Goal: Contribute content

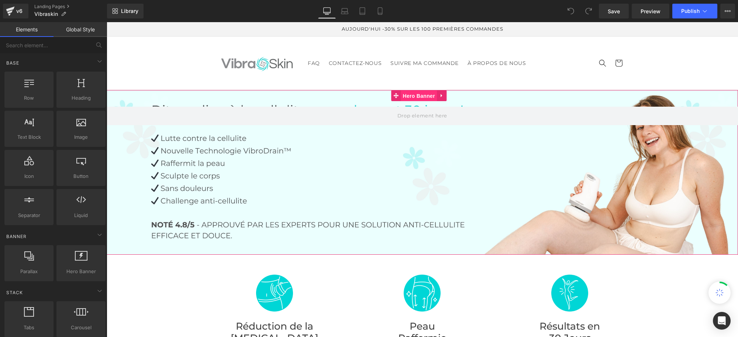
click at [415, 95] on span "Hero Banner" at bounding box center [419, 95] width 36 height 11
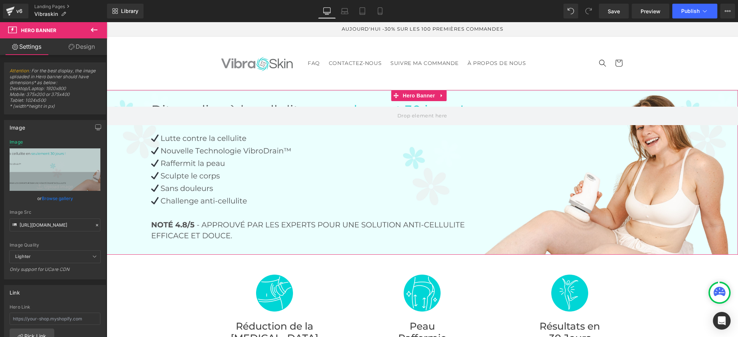
click at [72, 45] on icon at bounding box center [72, 47] width 6 height 6
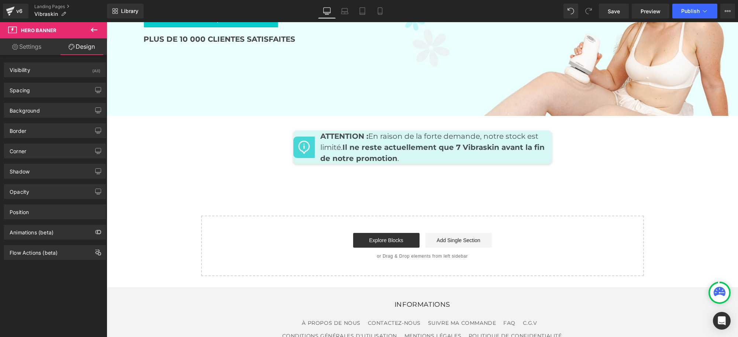
scroll to position [3057, 0]
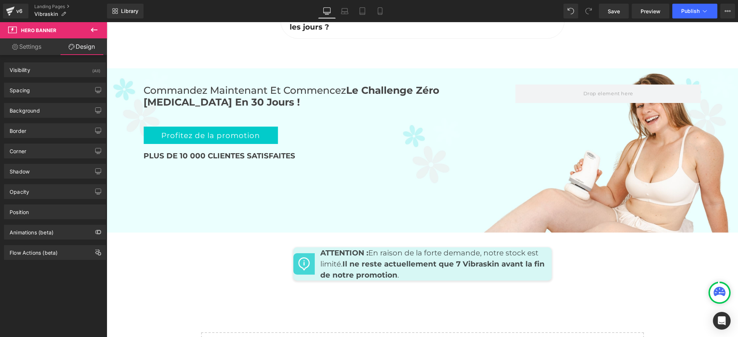
click at [412, 150] on div "PLUS DE 10 000 CLIENTES SATISFAITES" at bounding box center [330, 156] width 372 height 12
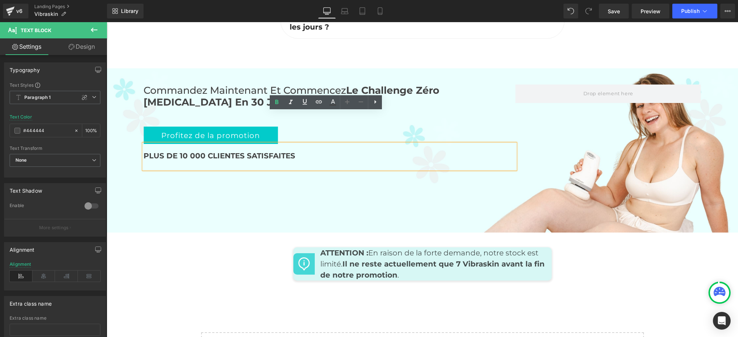
click at [409, 168] on div "Commandez maintenant et commencez Le Challenge Zéro [MEDICAL_DATA] en 30 jours …" at bounding box center [423, 150] width 632 height 165
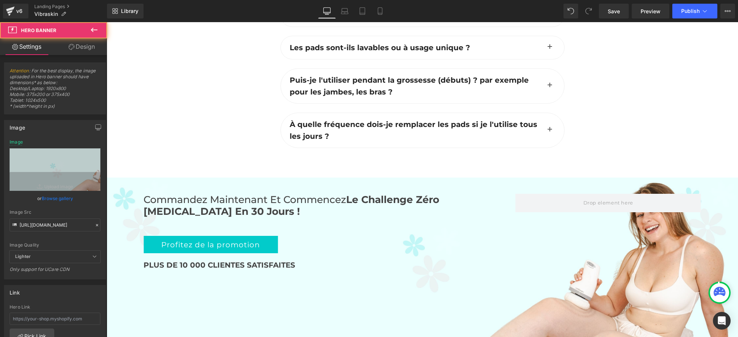
scroll to position [2918, 0]
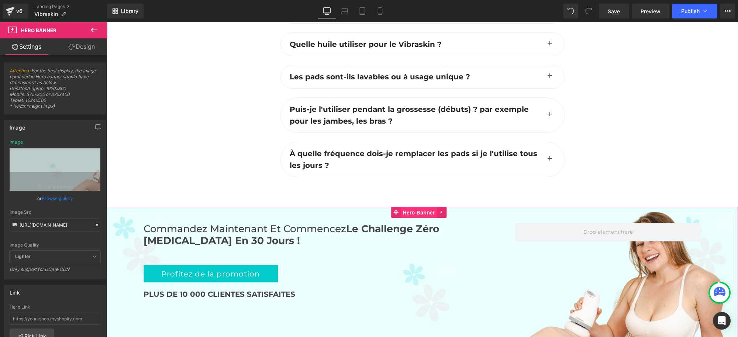
click at [427, 207] on span "Hero Banner" at bounding box center [419, 212] width 36 height 11
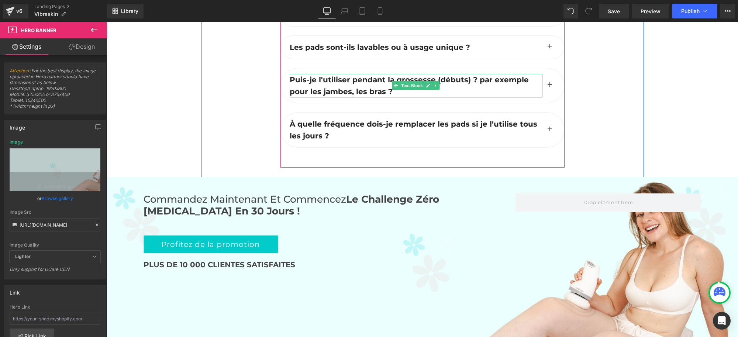
scroll to position [2964, 0]
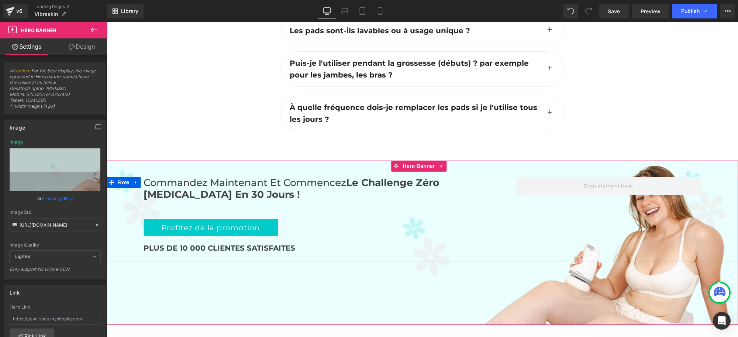
click at [302, 177] on div "Commandez maintenant et commencez Le Challenge Zéro [MEDICAL_DATA] en 30 jours …" at bounding box center [330, 219] width 372 height 85
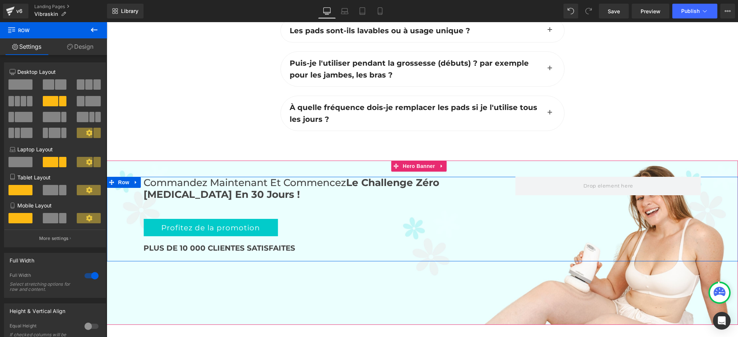
click at [135, 181] on icon at bounding box center [135, 182] width 1 height 3
click at [133, 180] on icon at bounding box center [135, 182] width 5 height 5
click at [133, 180] on icon at bounding box center [135, 183] width 5 height 6
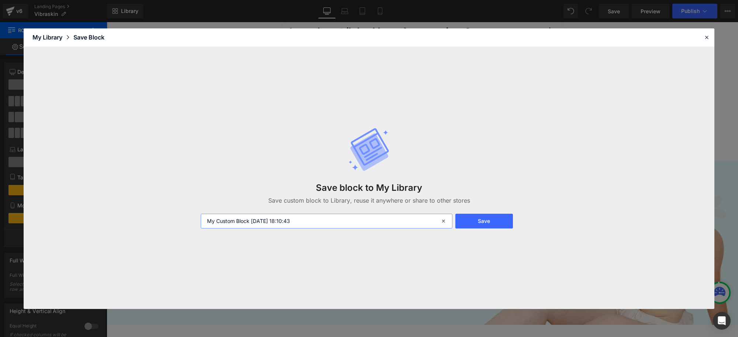
click at [343, 224] on input "My Custom Block [DATE] 18:10:43" at bounding box center [327, 221] width 252 height 15
drag, startPoint x: 331, startPoint y: 223, endPoint x: 251, endPoint y: 224, distance: 79.7
click at [251, 224] on input "My Custom Block [DATE] 18:10:43" at bounding box center [327, 221] width 252 height 15
type input "My Custom Block"
click at [466, 217] on button "Save" at bounding box center [484, 221] width 58 height 15
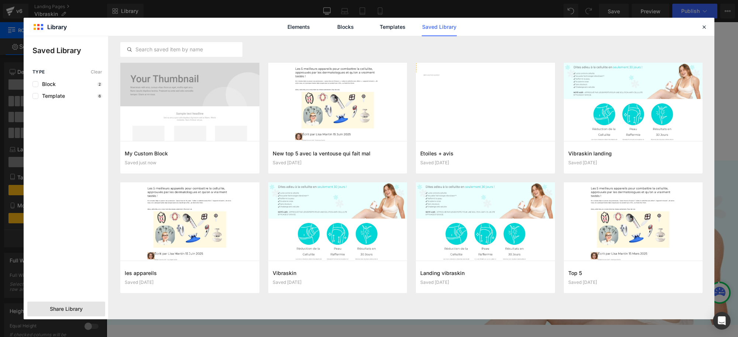
click at [83, 305] on div "Share Library" at bounding box center [66, 309] width 78 height 15
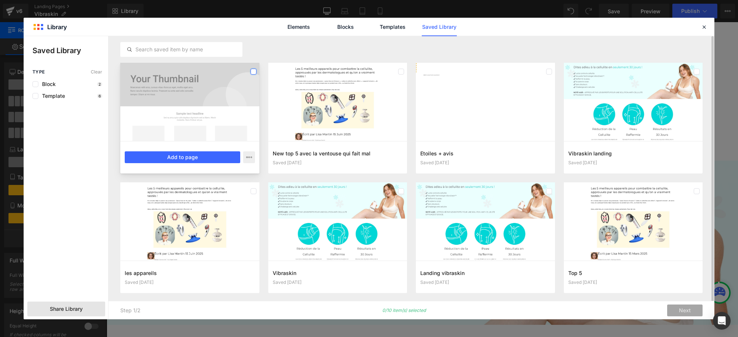
click at [254, 73] on label at bounding box center [254, 72] width 6 height 6
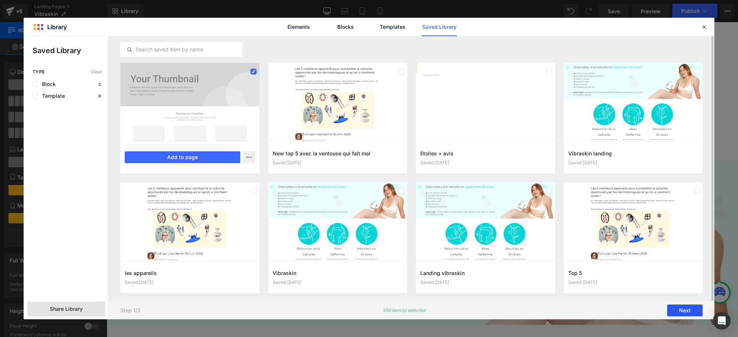
click at [685, 313] on button "Next" at bounding box center [684, 311] width 35 height 12
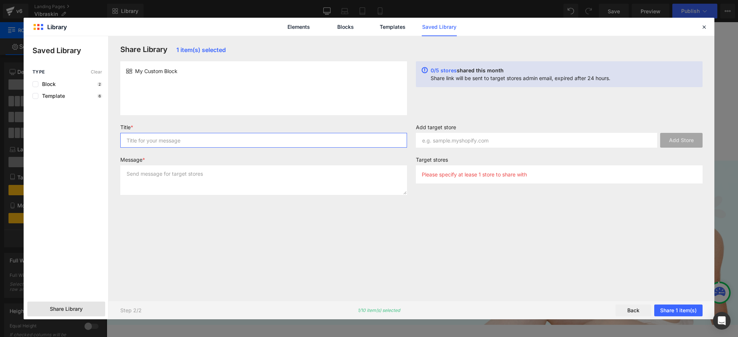
click at [166, 138] on input "text" at bounding box center [263, 140] width 287 height 15
type input "Block"
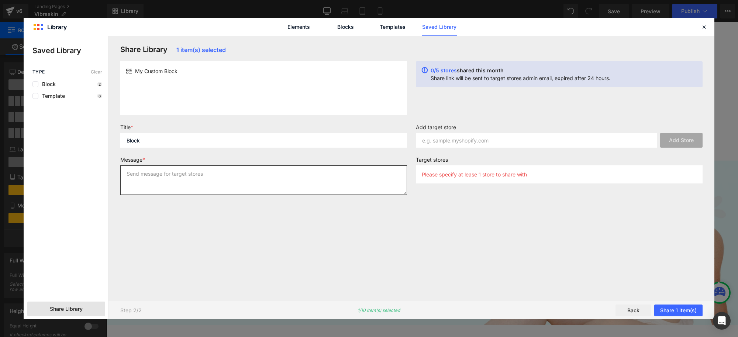
click at [165, 180] on textarea at bounding box center [263, 180] width 287 height 30
type textarea "Block"
click at [282, 175] on textarea "Block" at bounding box center [263, 180] width 287 height 30
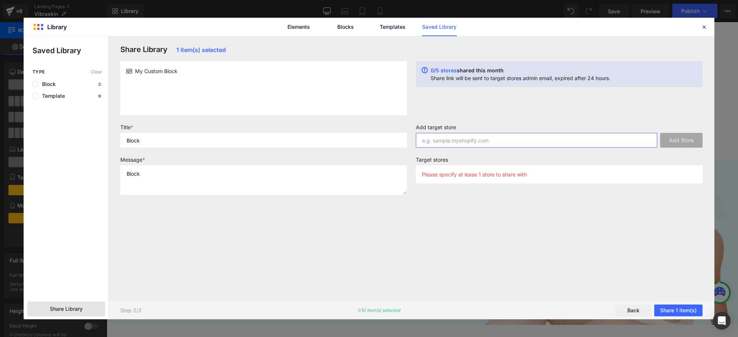
click at [474, 140] on input "text" at bounding box center [536, 140] width 241 height 15
paste input "zi1fq9-tb"
type input "zi1fq9-tb"
click at [688, 141] on button "Add Store" at bounding box center [681, 140] width 42 height 15
click at [673, 313] on button "Share 1 item(s)" at bounding box center [678, 311] width 48 height 12
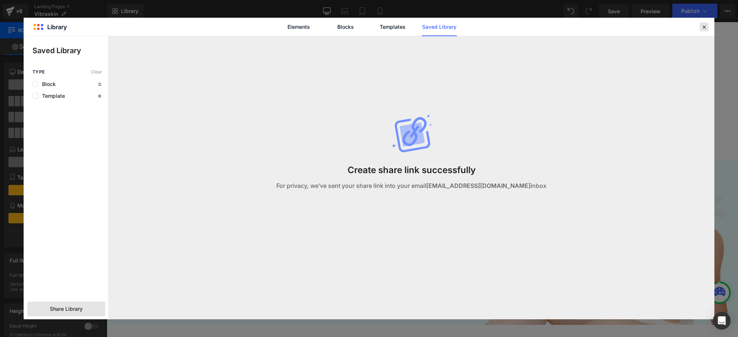
drag, startPoint x: 702, startPoint y: 28, endPoint x: 409, endPoint y: 124, distance: 308.7
click at [702, 28] on icon at bounding box center [704, 27] width 7 height 7
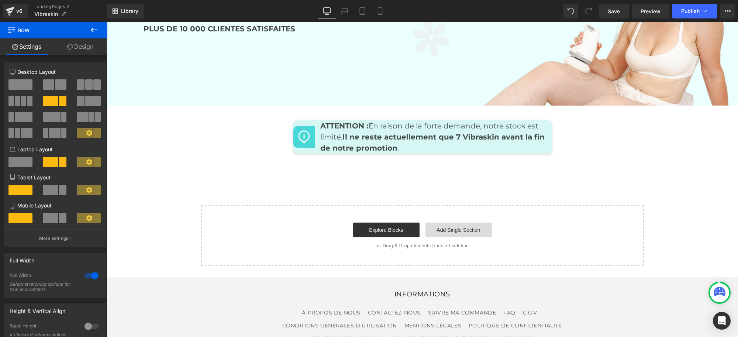
scroll to position [3195, 0]
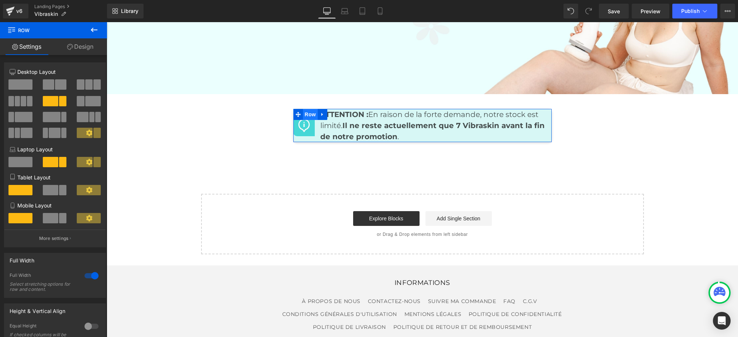
click at [307, 109] on span "Row" at bounding box center [310, 114] width 15 height 11
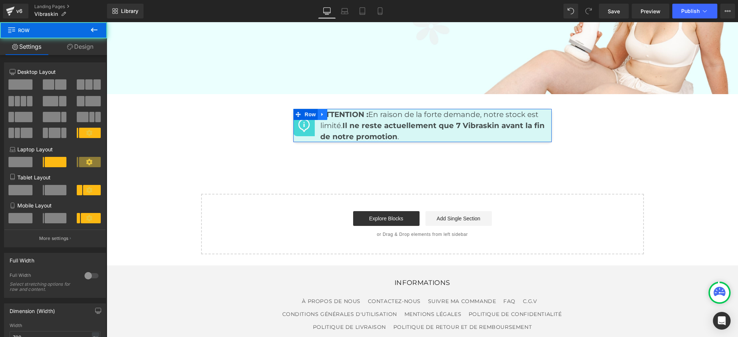
click at [320, 112] on icon at bounding box center [322, 115] width 5 height 6
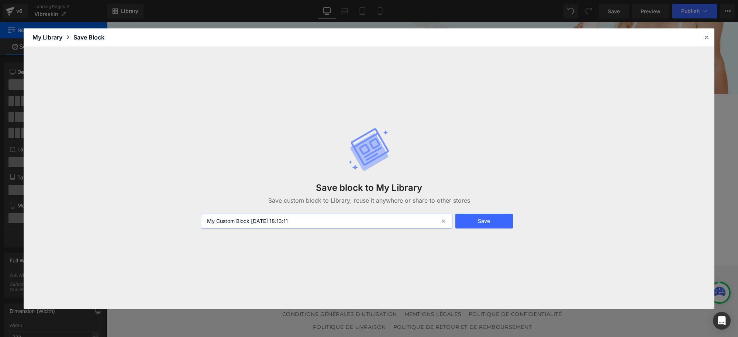
drag, startPoint x: 337, startPoint y: 224, endPoint x: 191, endPoint y: 214, distance: 145.8
click at [191, 214] on div "Save block to My Library Save custom block to Library, reuse it anywhere or sha…" at bounding box center [369, 178] width 691 height 262
type input "Attentien block"
click at [488, 220] on button "Save" at bounding box center [484, 221] width 58 height 15
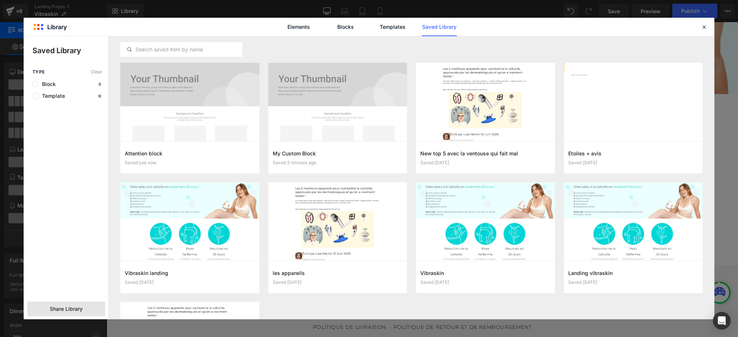
click at [88, 307] on div "Share Library" at bounding box center [66, 309] width 78 height 15
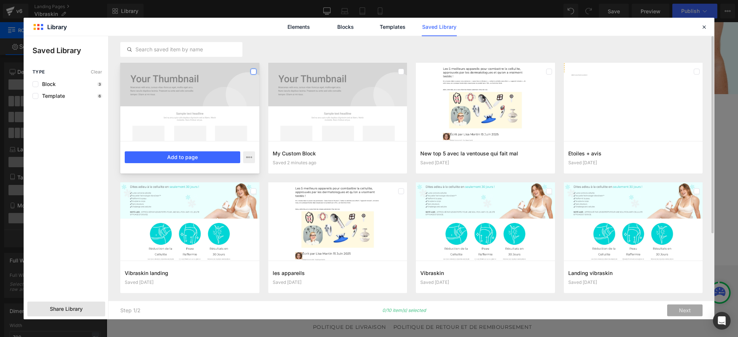
click at [254, 74] on label at bounding box center [254, 72] width 6 height 6
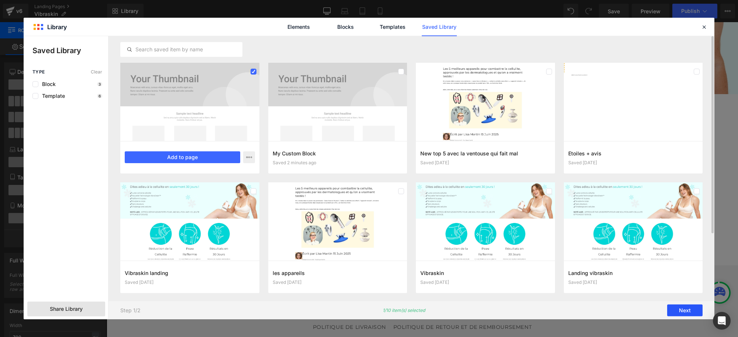
click at [678, 314] on button "Next" at bounding box center [684, 311] width 35 height 12
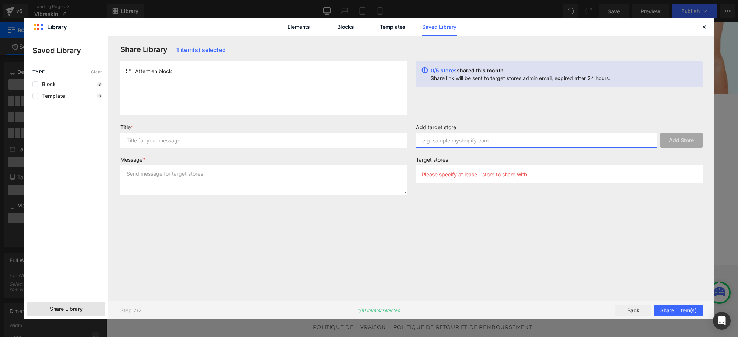
click at [473, 140] on input "text" at bounding box center [536, 140] width 241 height 15
paste input "[DOMAIN_NAME]"
type input "[DOMAIN_NAME]"
click at [683, 139] on button "Add Store" at bounding box center [681, 140] width 42 height 15
click at [689, 310] on button "Share 1 item(s)" at bounding box center [678, 311] width 48 height 12
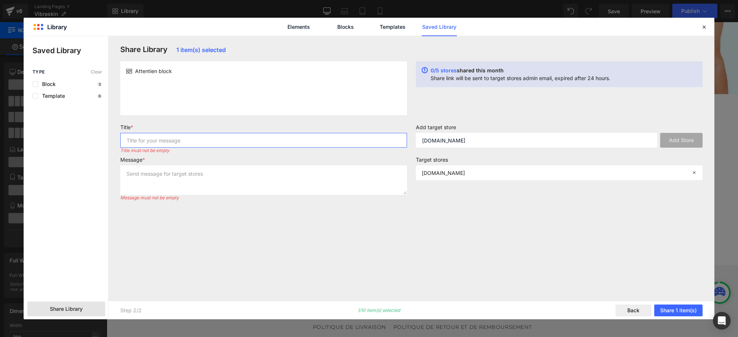
click at [195, 144] on input "text" at bounding box center [263, 140] width 287 height 15
type input "Attention"
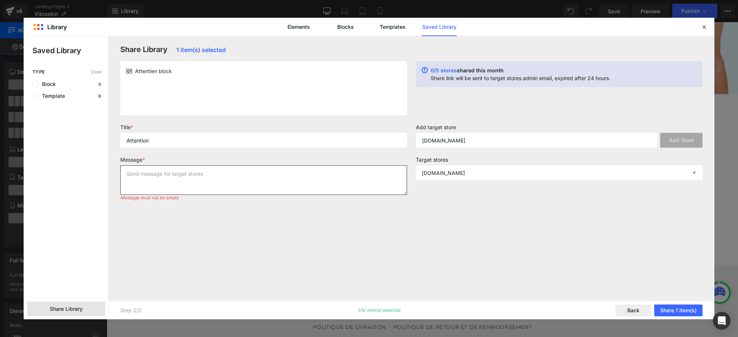
click at [159, 175] on textarea at bounding box center [263, 180] width 287 height 30
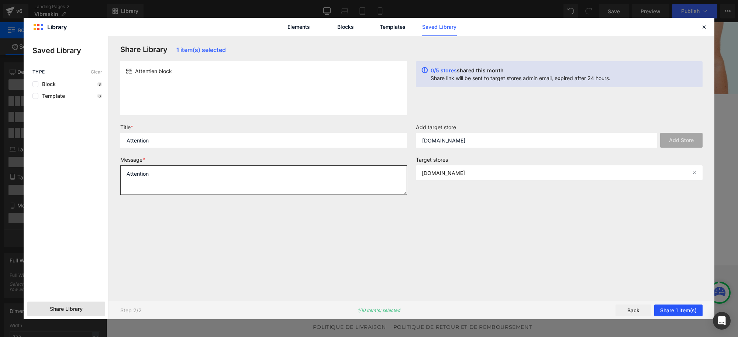
type textarea "Attention"
click at [685, 310] on button "Share 1 item(s)" at bounding box center [678, 311] width 48 height 12
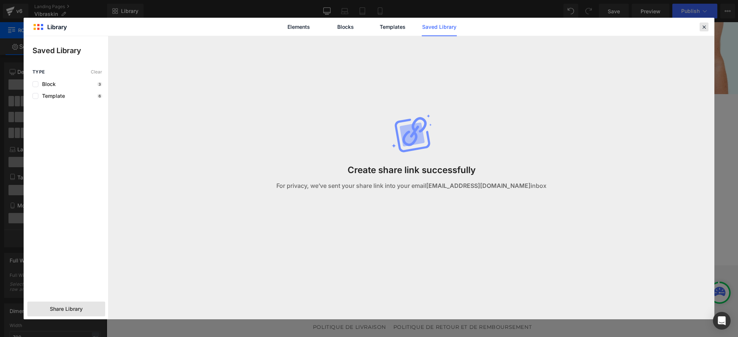
click at [704, 25] on icon at bounding box center [704, 27] width 7 height 7
